Goal: Task Accomplishment & Management: Use online tool/utility

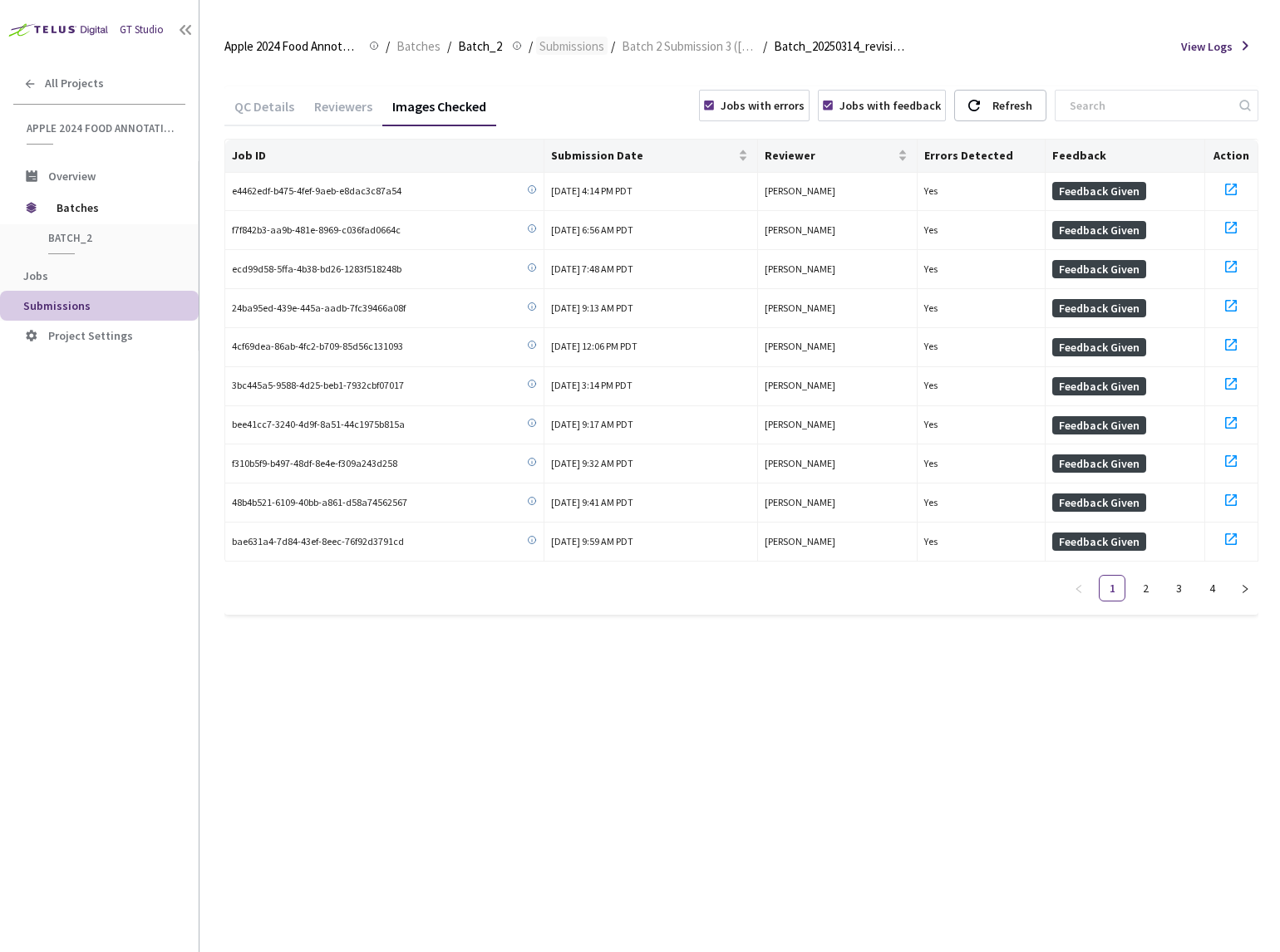
click at [569, 49] on span "Submissions" at bounding box center [571, 46] width 65 height 20
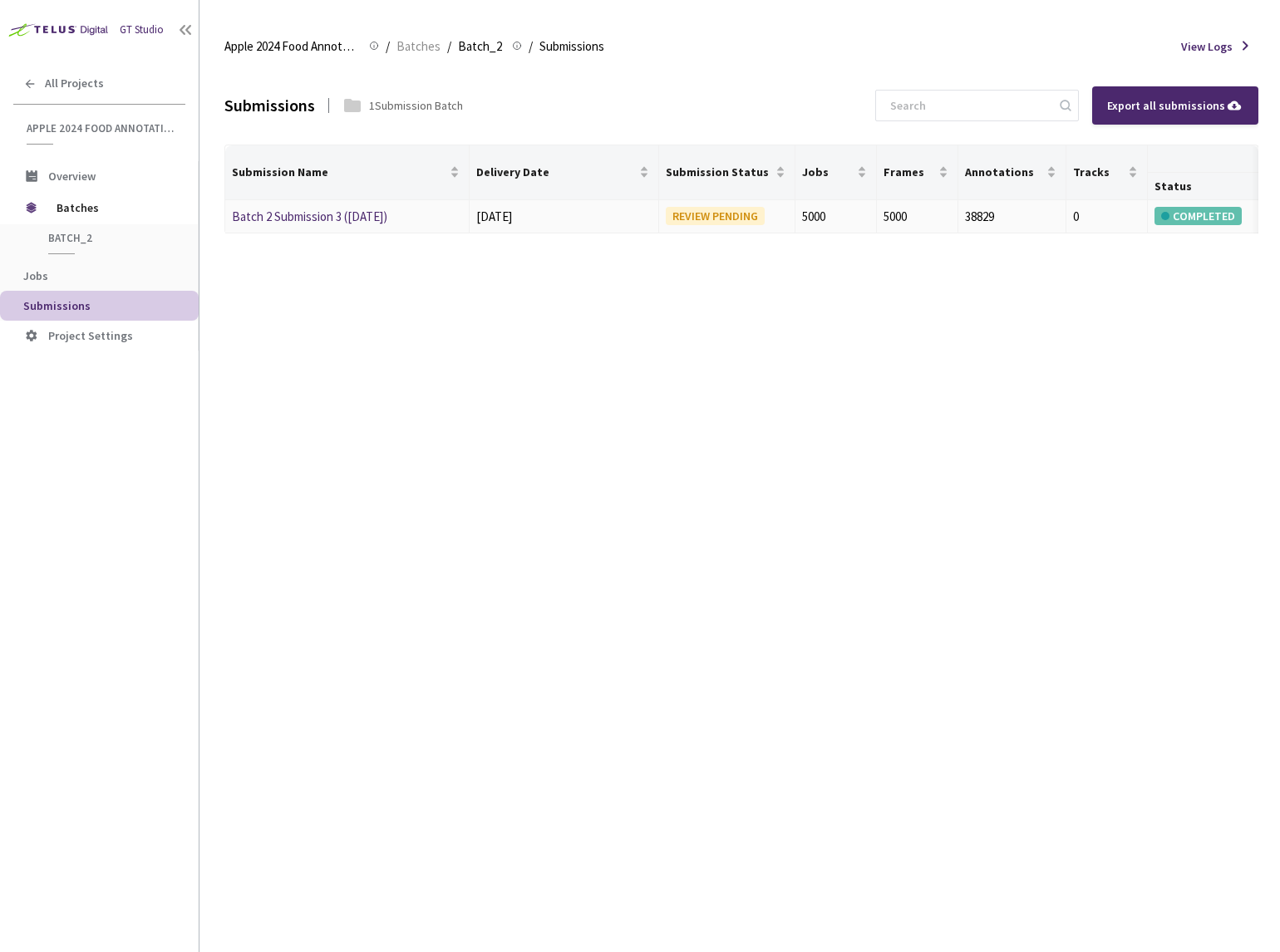
click at [349, 222] on link "Batch 2 Submission 3 ([DATE])" at bounding box center [310, 216] width 156 height 16
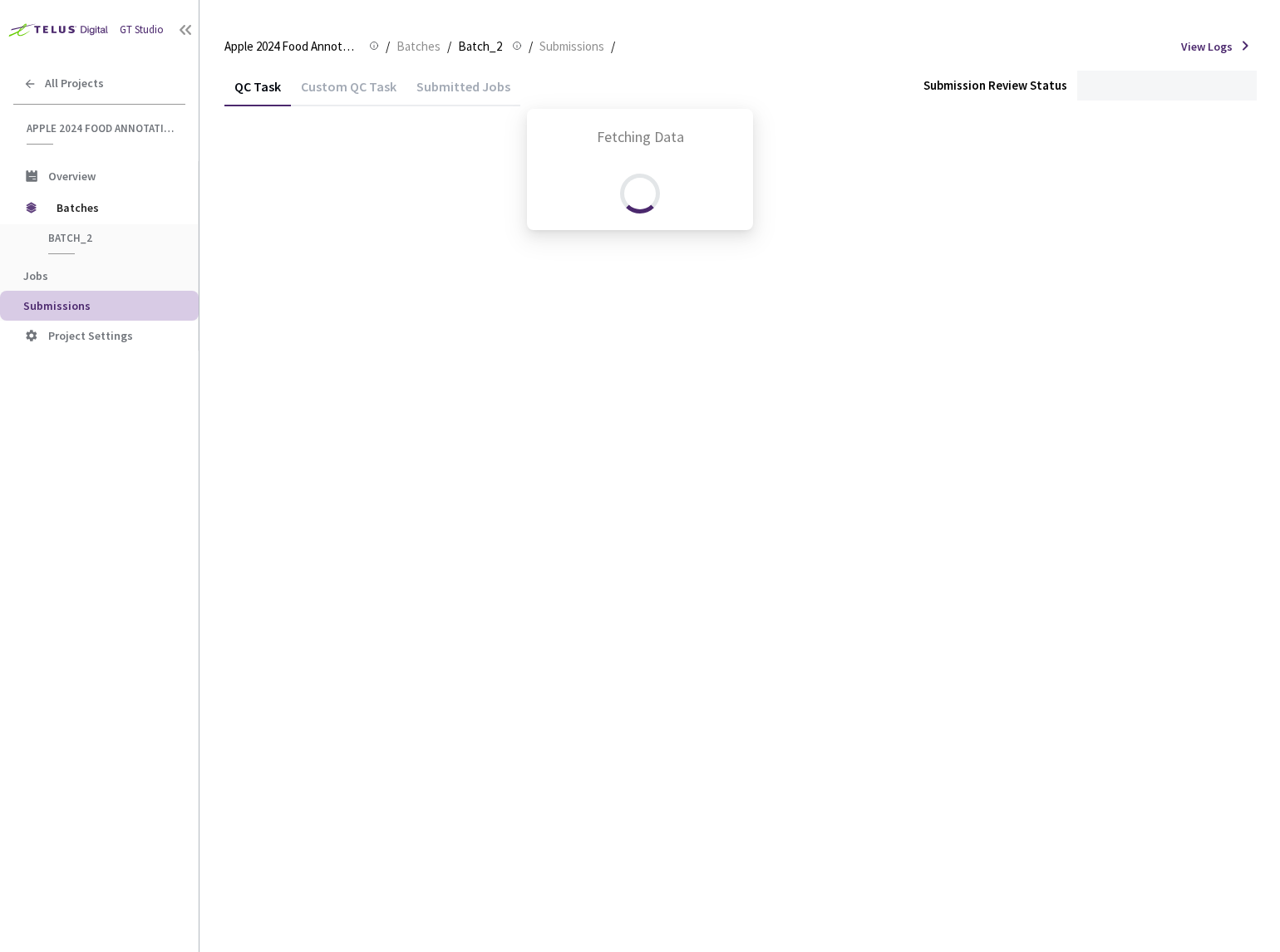
click at [412, 43] on div "Fetching Data" at bounding box center [640, 476] width 1280 height 952
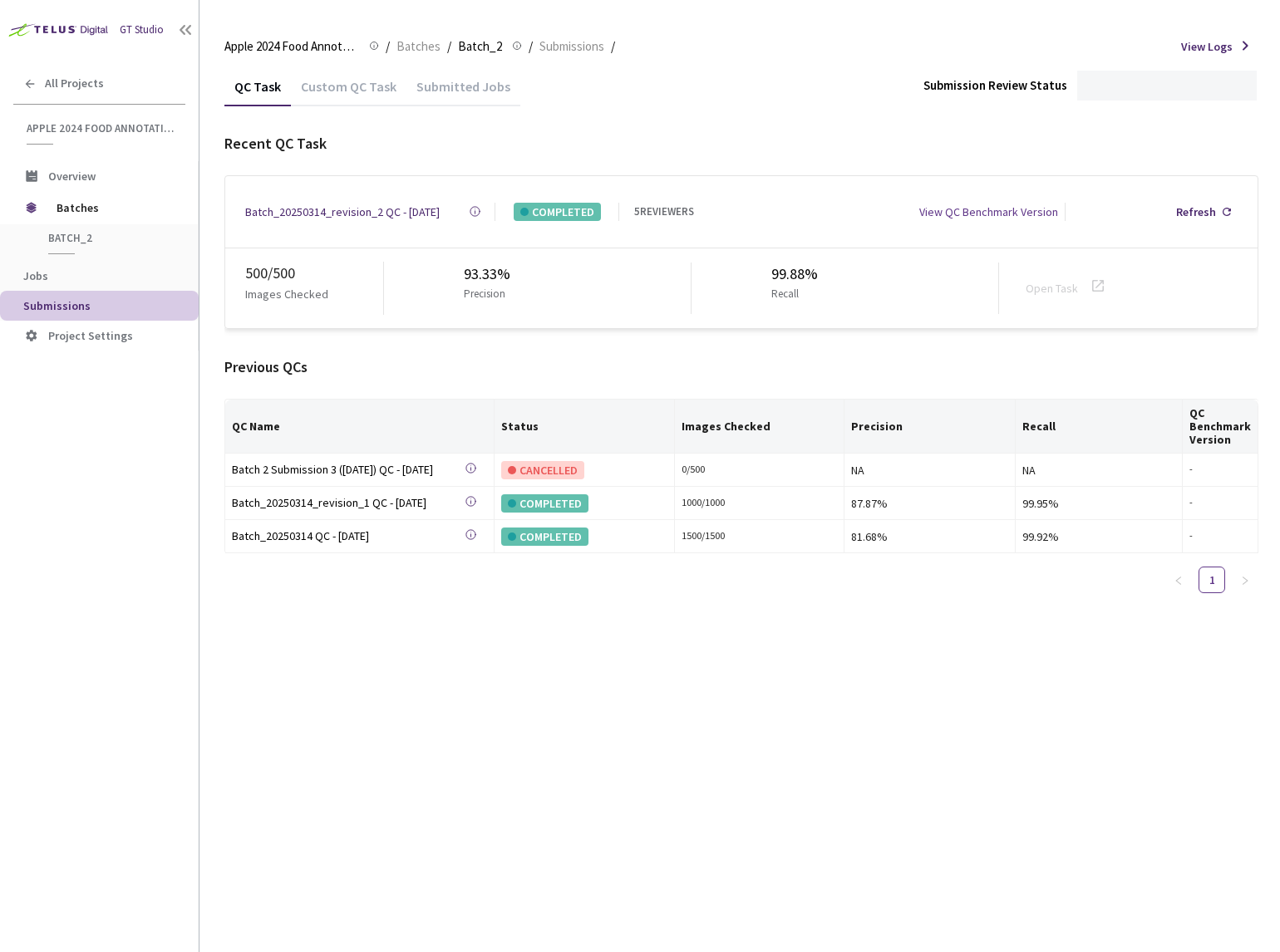
click at [373, 91] on div "Custom QC Task" at bounding box center [348, 92] width 115 height 28
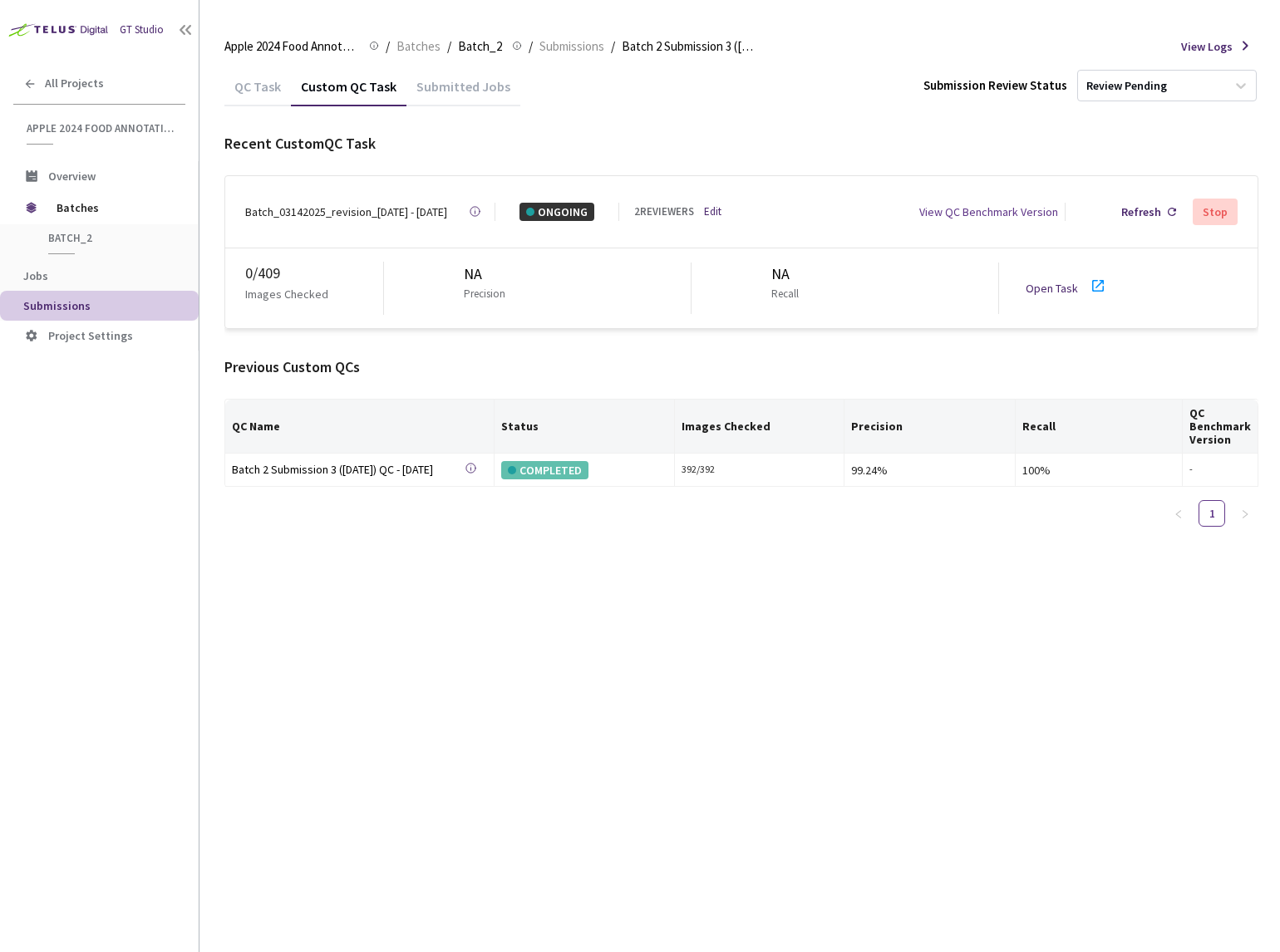
click at [1043, 284] on link "Open Task" at bounding box center [1052, 288] width 53 height 15
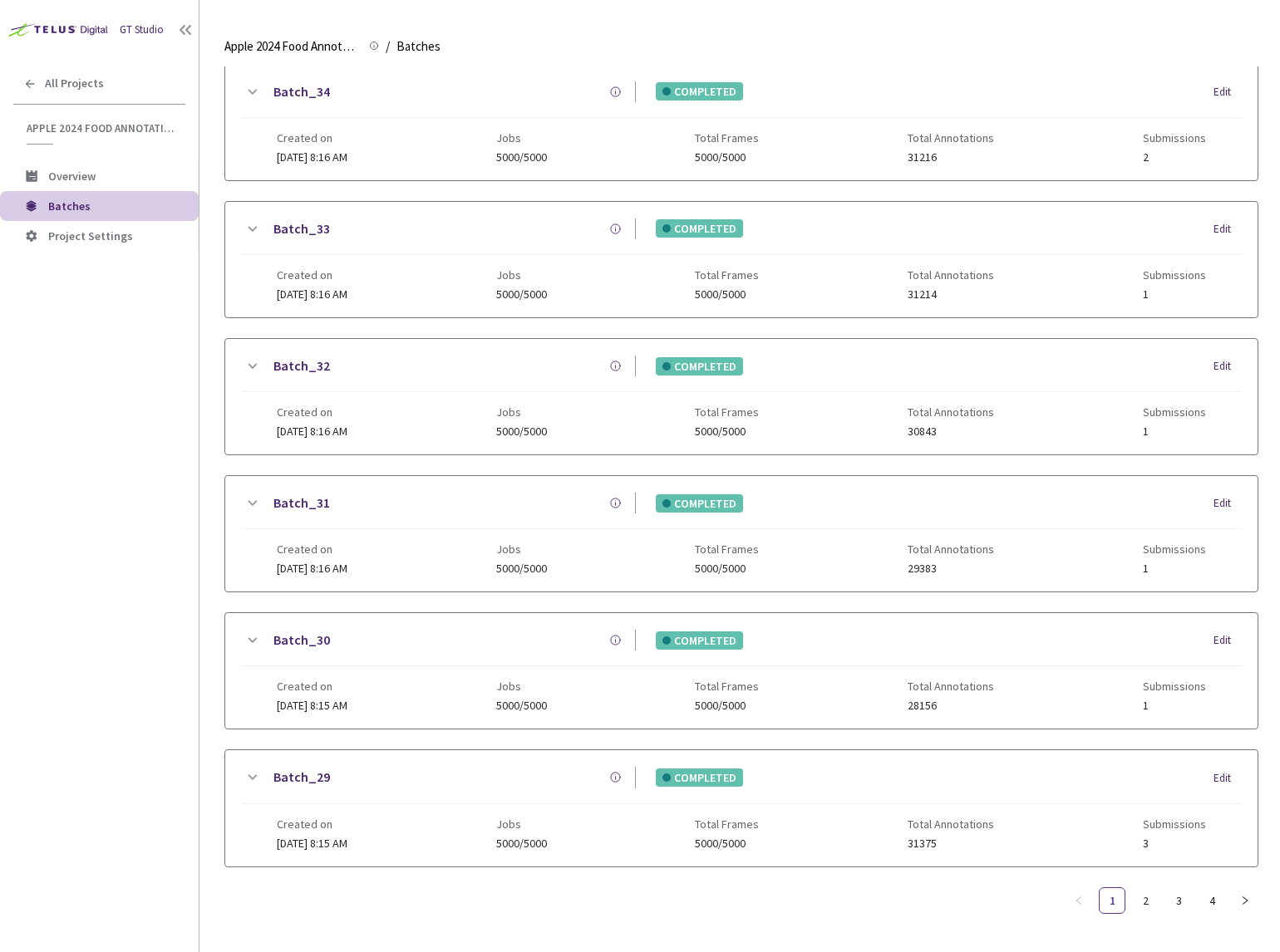
scroll to position [1167, 0]
click at [1175, 888] on link "3" at bounding box center [1179, 900] width 25 height 25
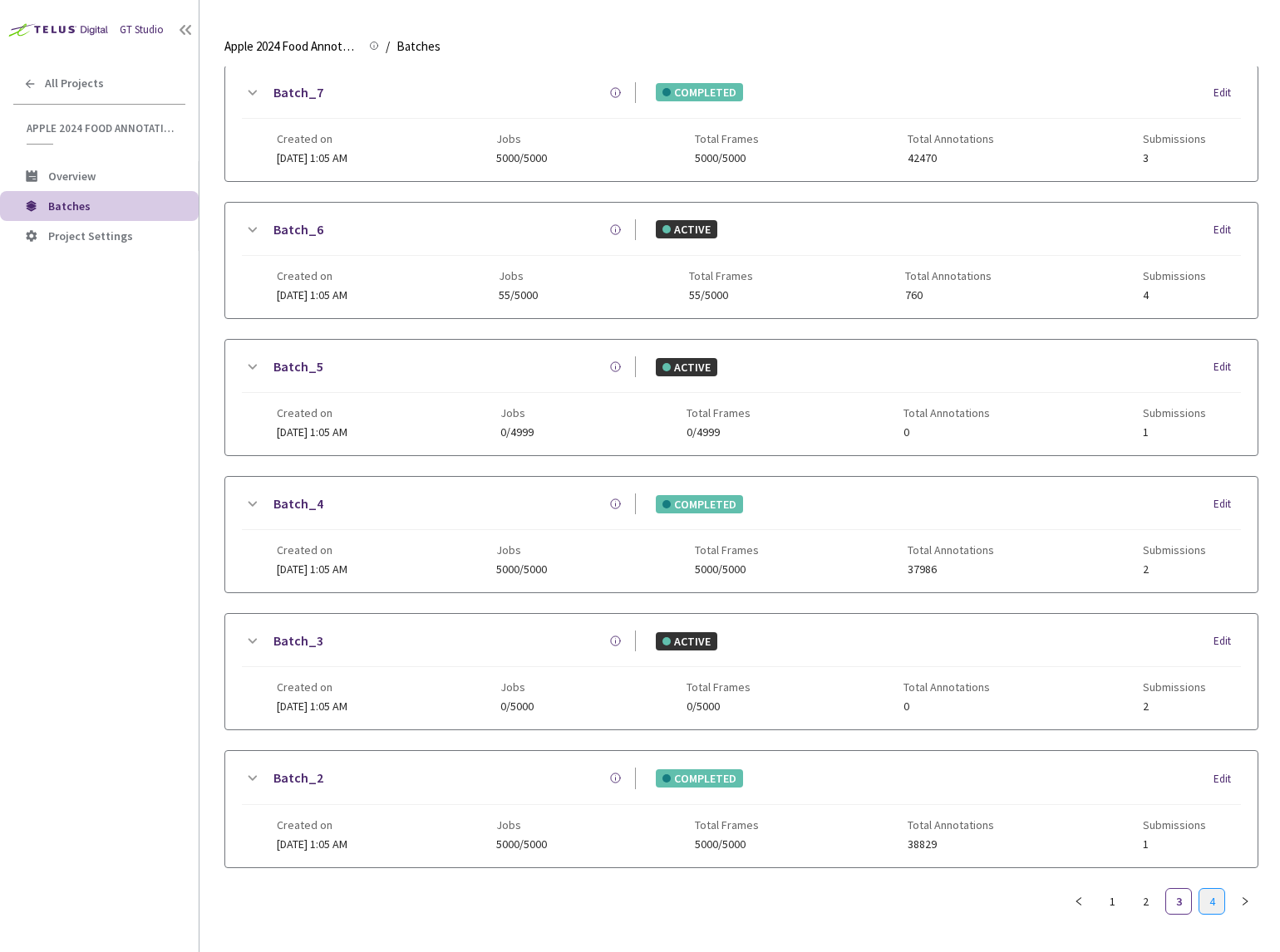
click at [1206, 905] on link "4" at bounding box center [1211, 901] width 25 height 25
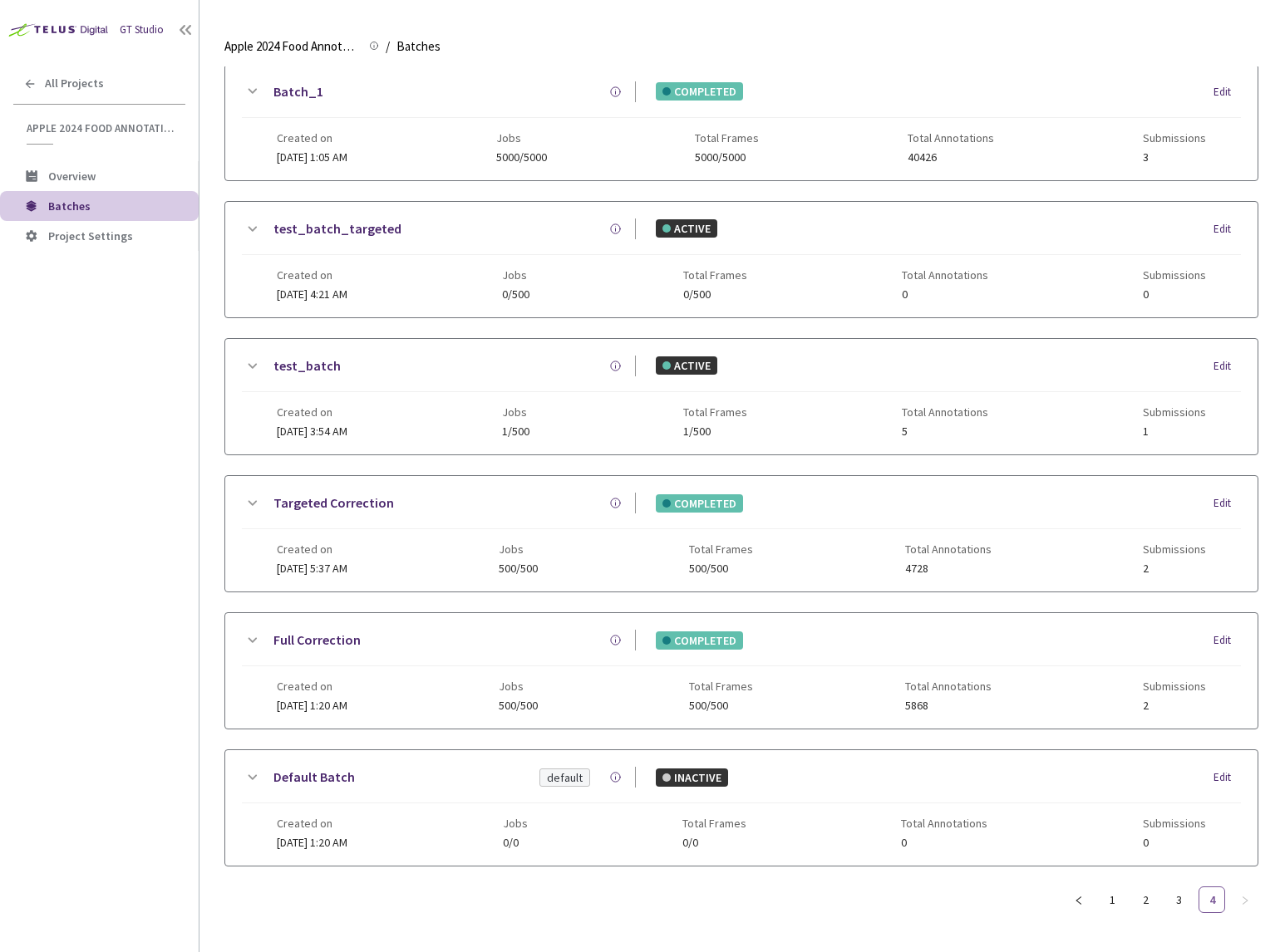
scroll to position [55, 0]
click at [1181, 913] on li "3" at bounding box center [1179, 900] width 26 height 26
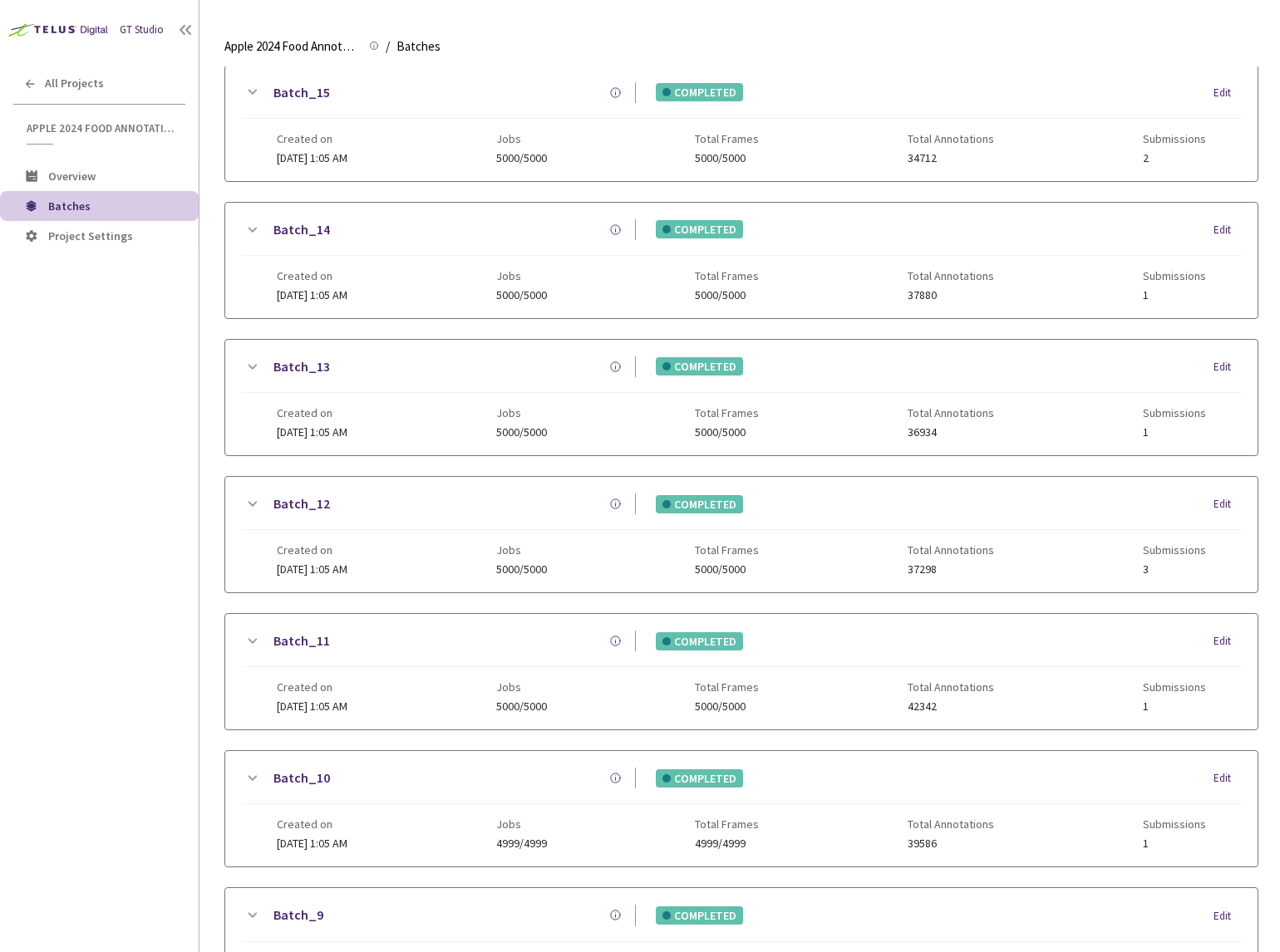
click at [1220, 914] on div "Edit" at bounding box center [1227, 916] width 27 height 17
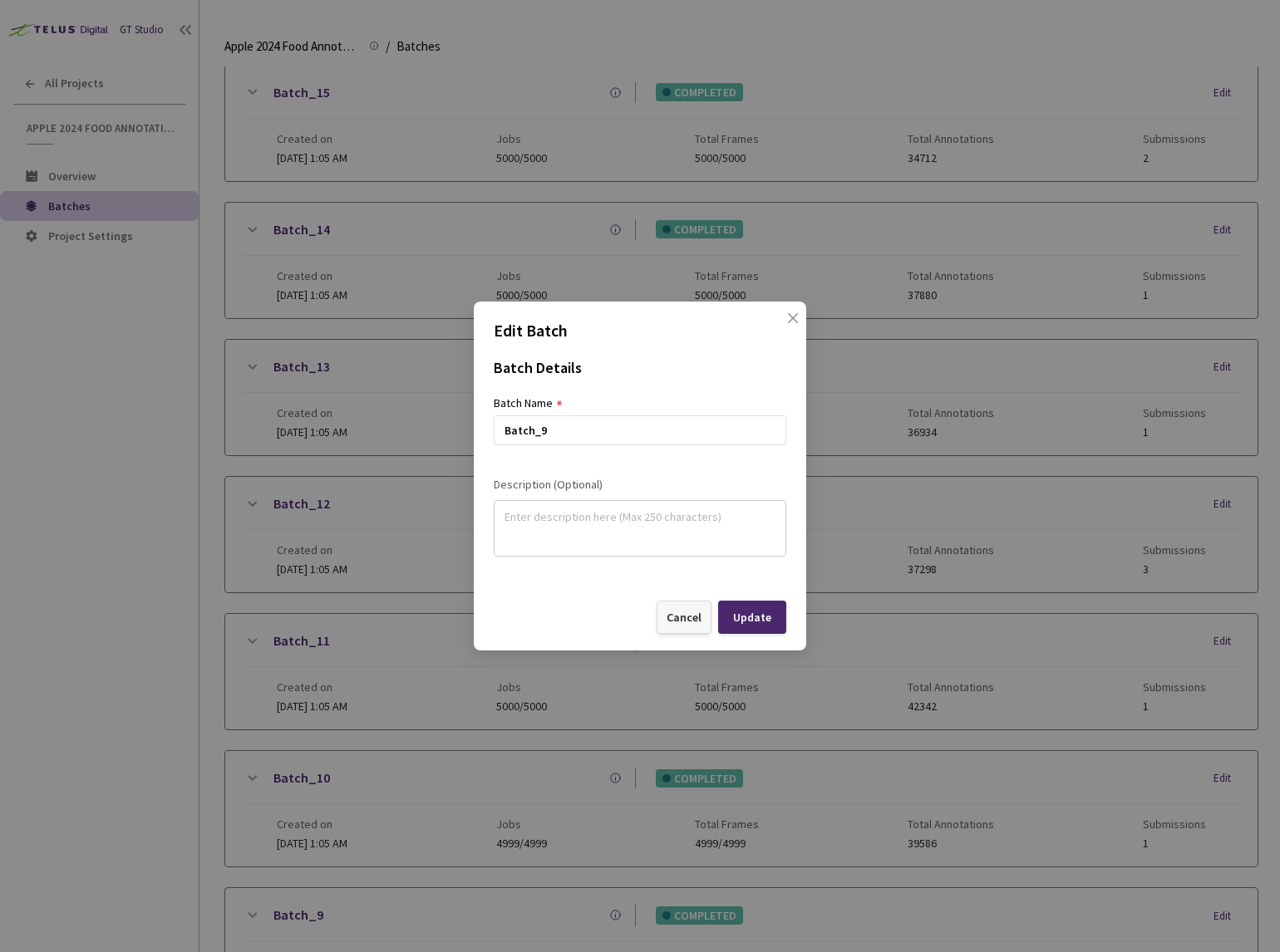
click at [678, 629] on div "Cancel" at bounding box center [684, 616] width 54 height 33
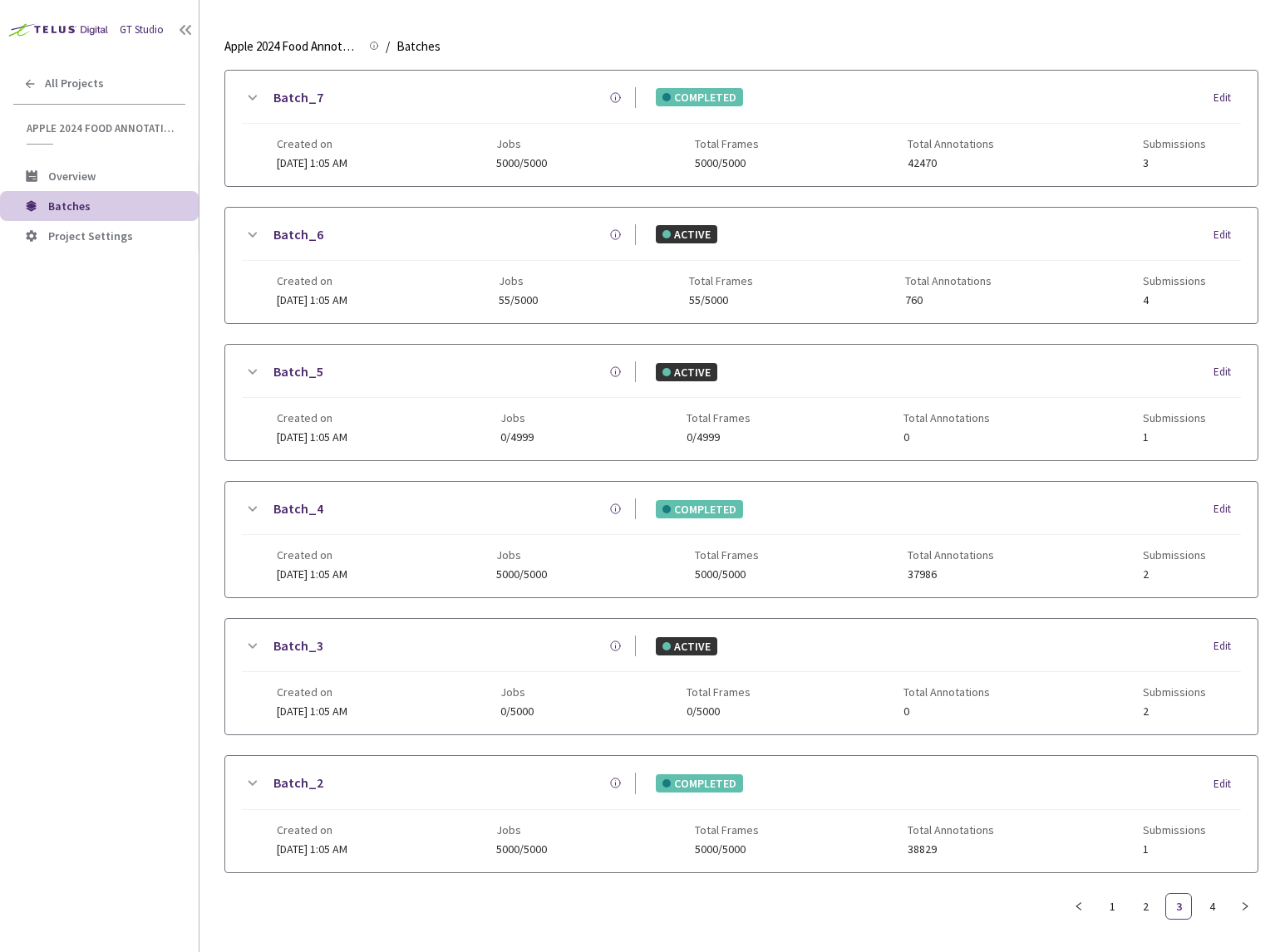
scroll to position [1153, 0]
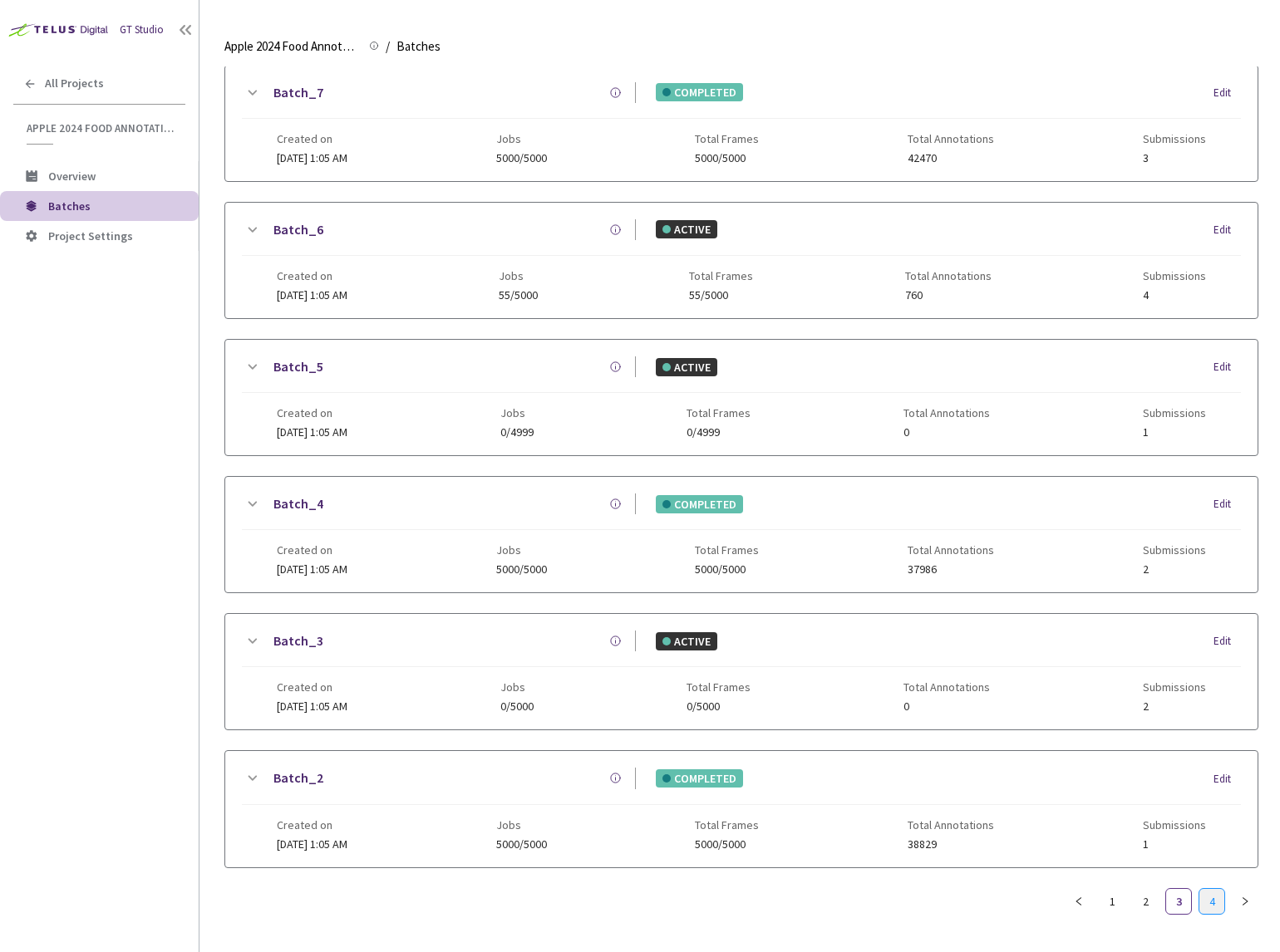
click at [1207, 903] on link "4" at bounding box center [1211, 901] width 25 height 25
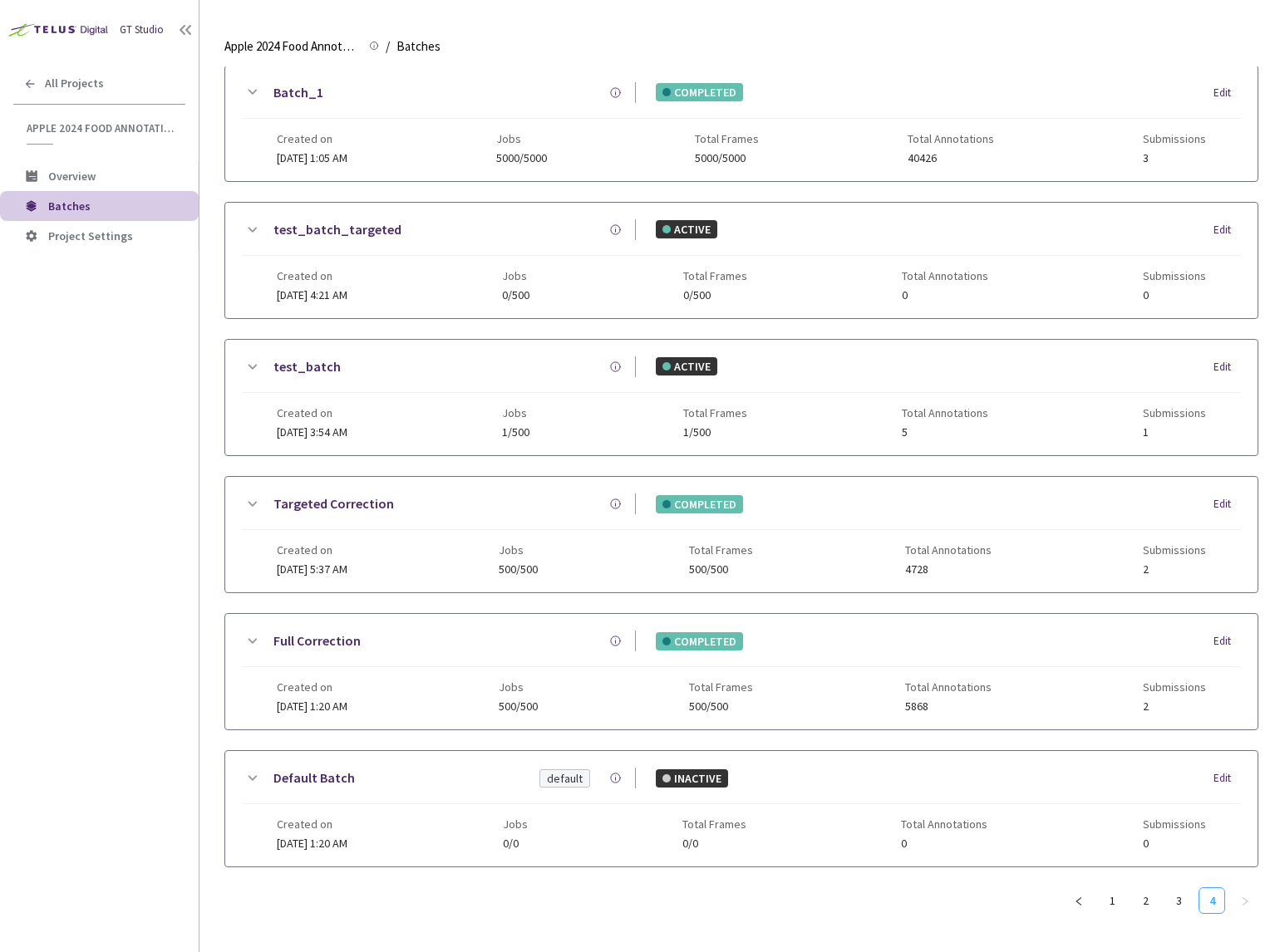
scroll to position [0, 0]
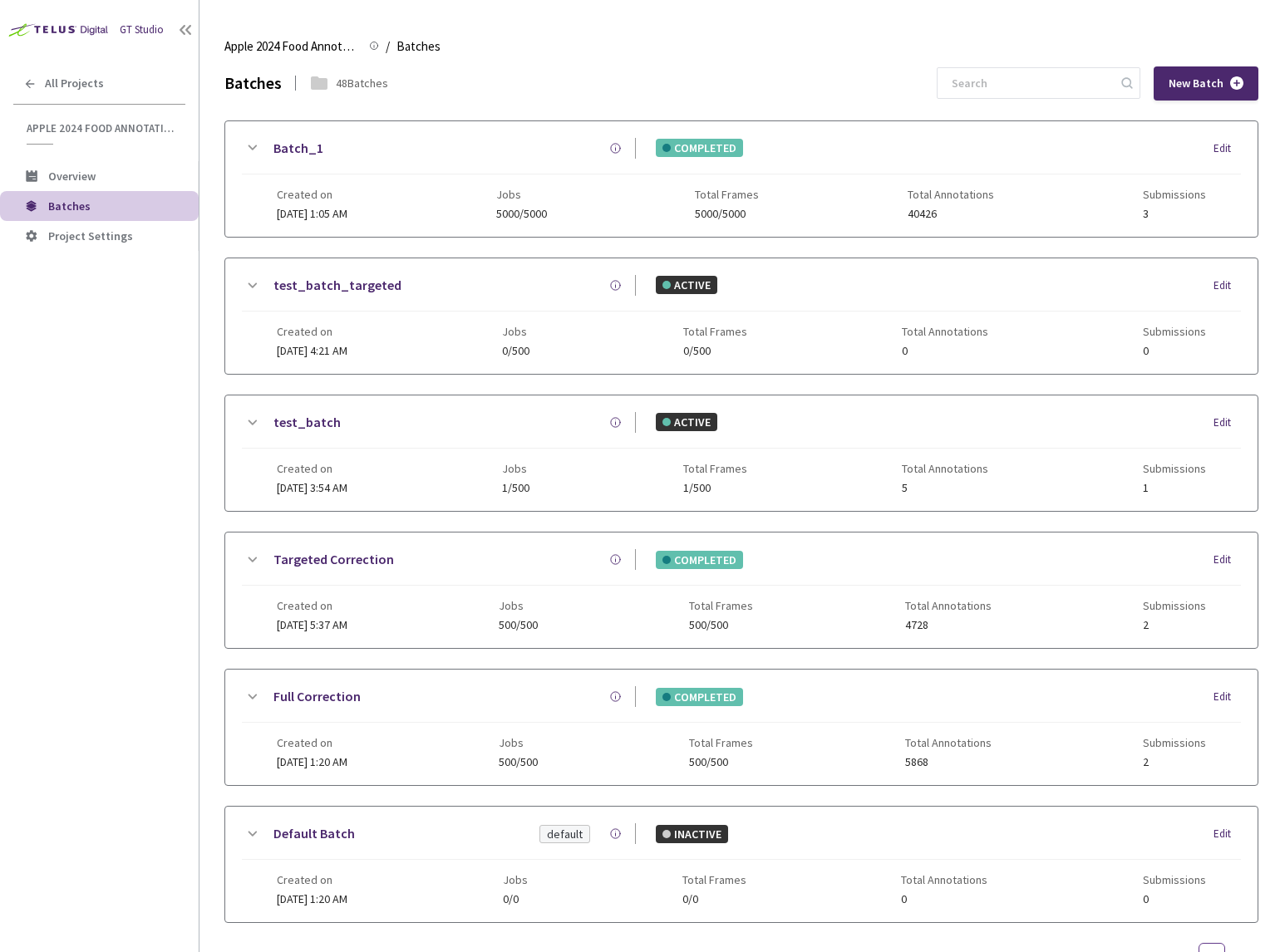
click at [251, 147] on icon at bounding box center [253, 147] width 9 height 5
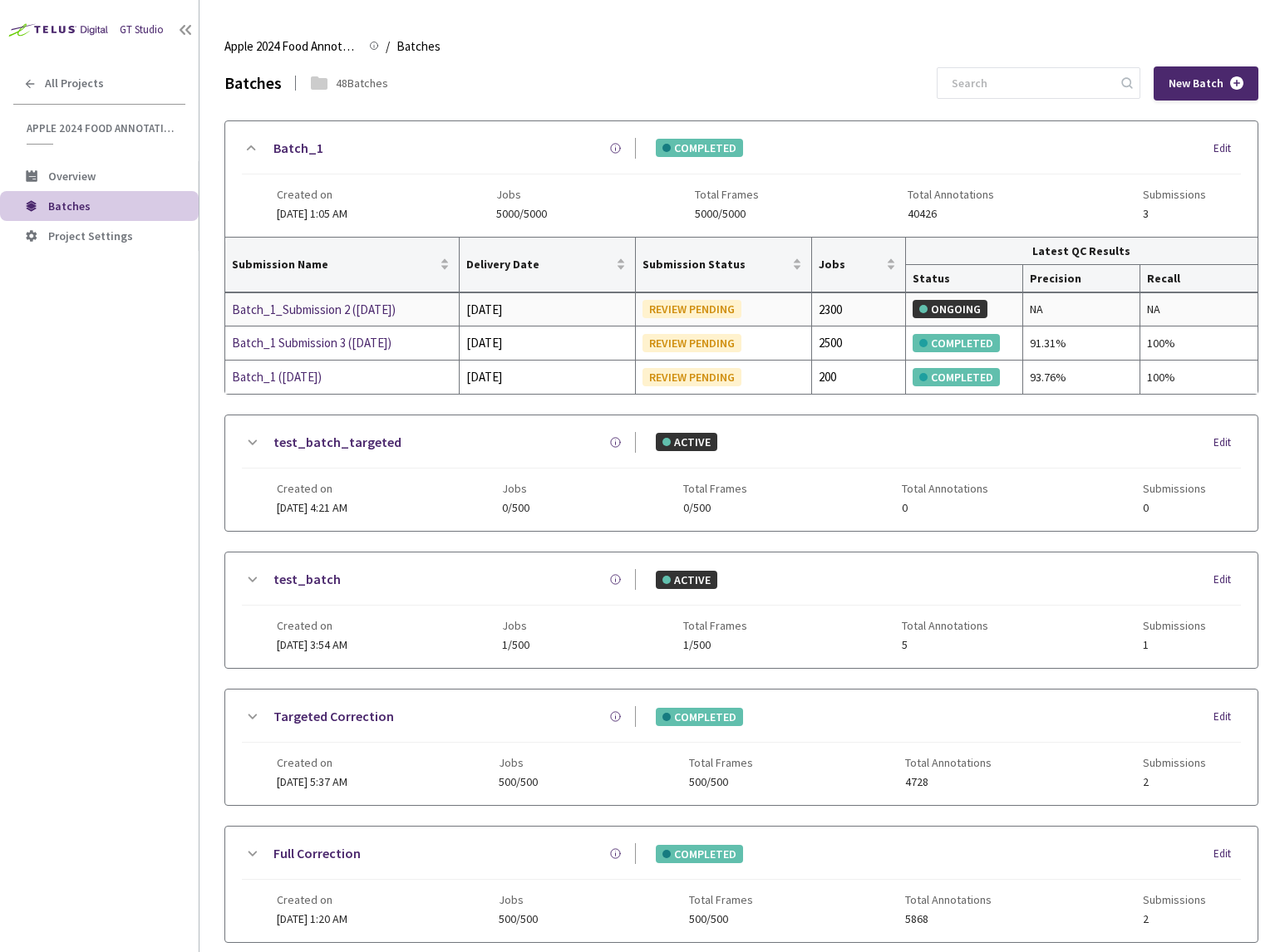
click at [326, 307] on div "Batch_1_Submission 2 (03-07-25)" at bounding box center [320, 310] width 176 height 20
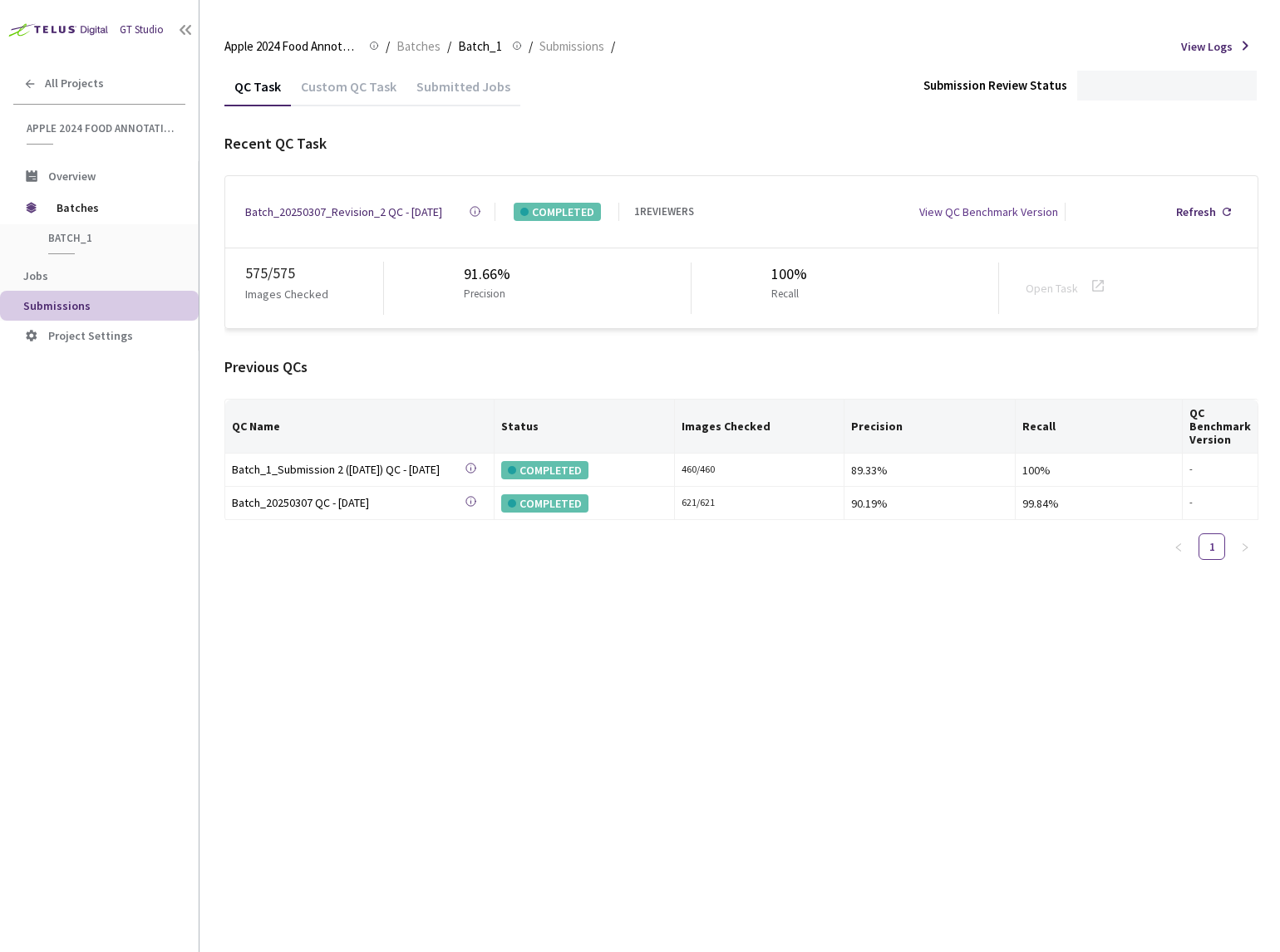
click at [433, 87] on div "Submitted Jobs" at bounding box center [463, 92] width 114 height 28
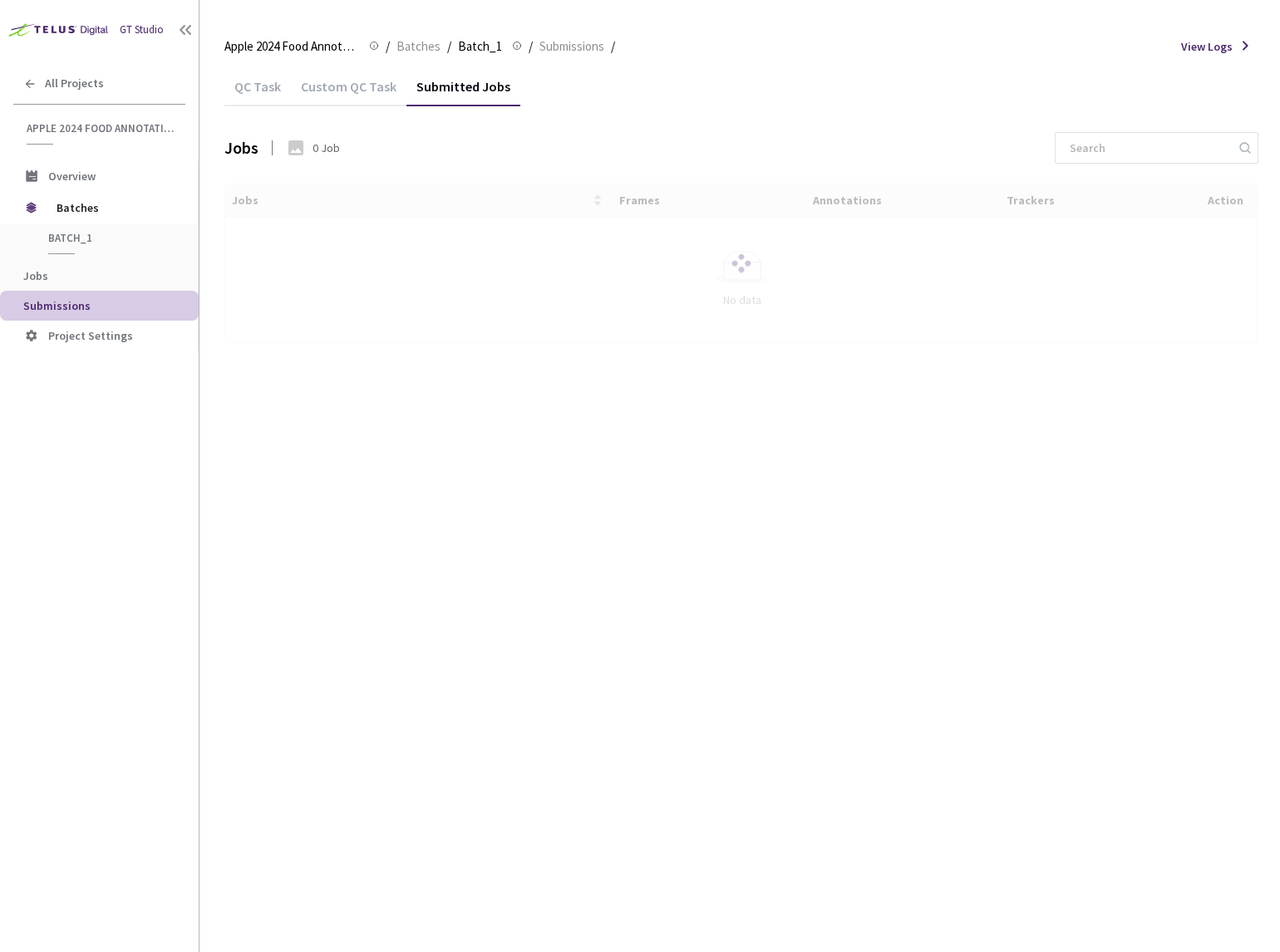
click at [359, 92] on div "Custom QC Task" at bounding box center [348, 92] width 115 height 28
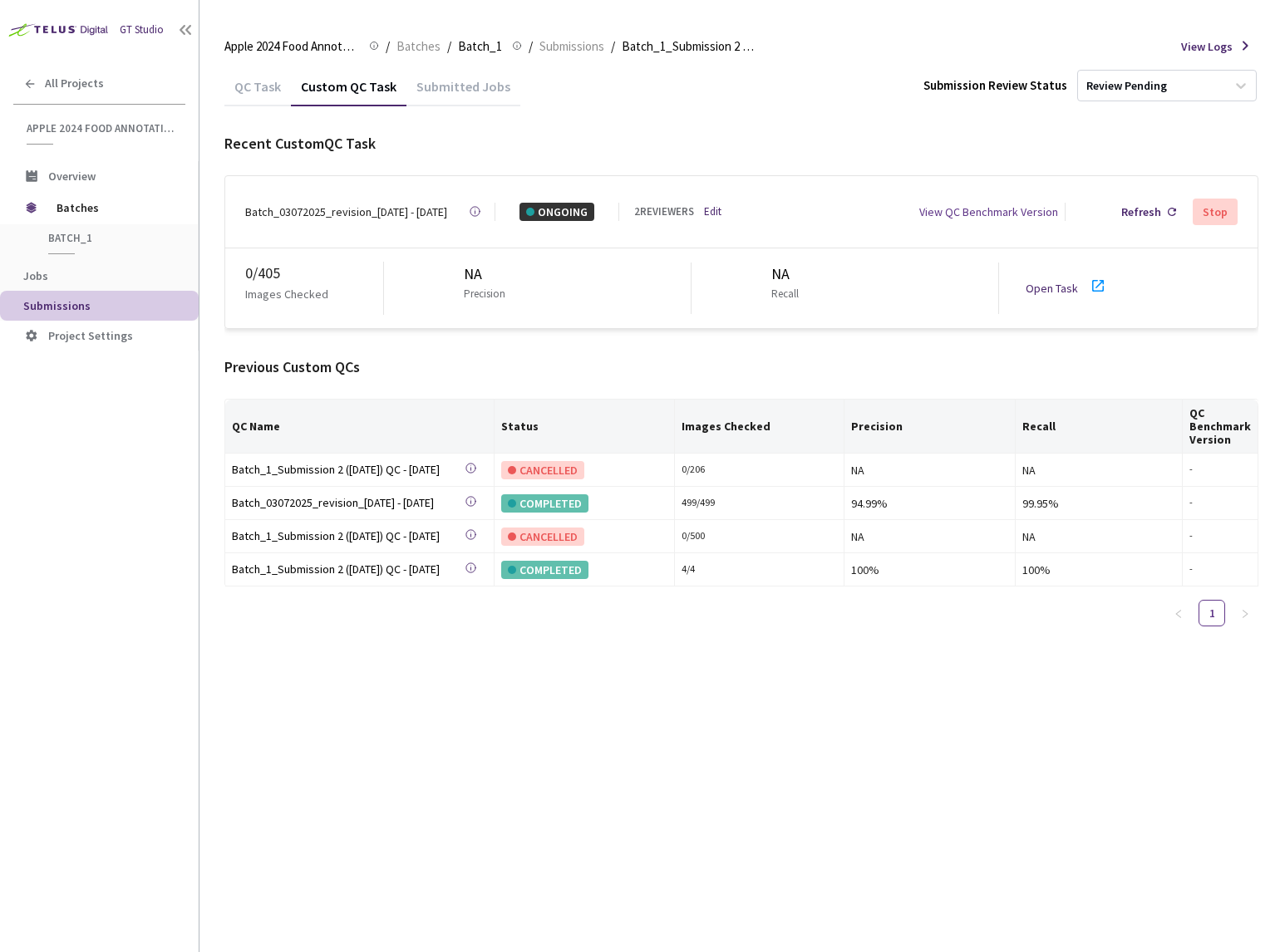
click at [1044, 281] on link "Open Task" at bounding box center [1052, 288] width 53 height 15
